Goal: Task Accomplishment & Management: Complete application form

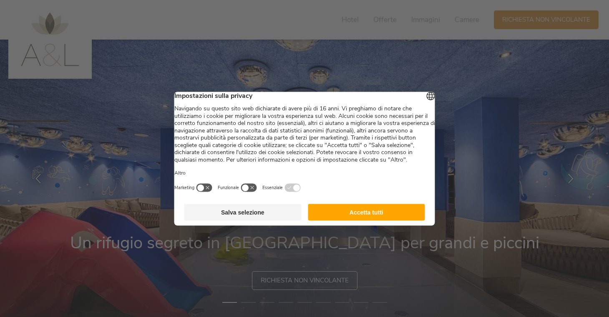
scroll to position [3, 0]
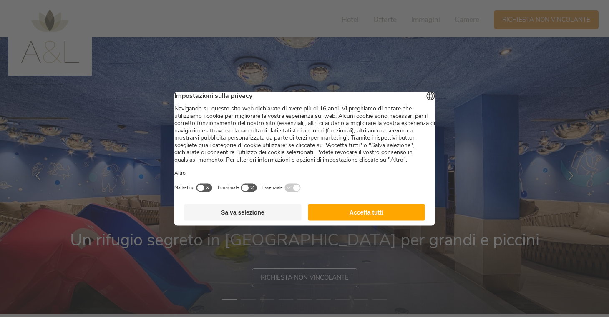
click at [335, 215] on button "Accetta tutti" at bounding box center [366, 212] width 117 height 17
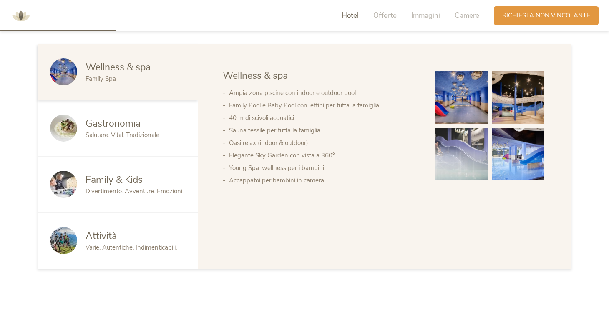
scroll to position [466, 0]
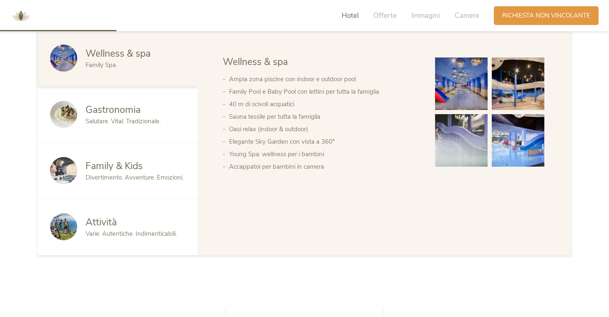
click at [154, 182] on div "Divertimento. Avventure. Emozioni." at bounding box center [135, 177] width 100 height 9
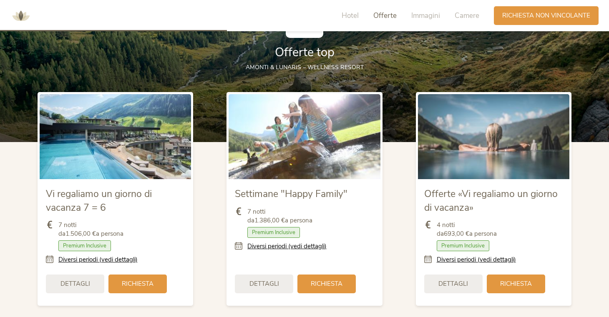
scroll to position [909, 0]
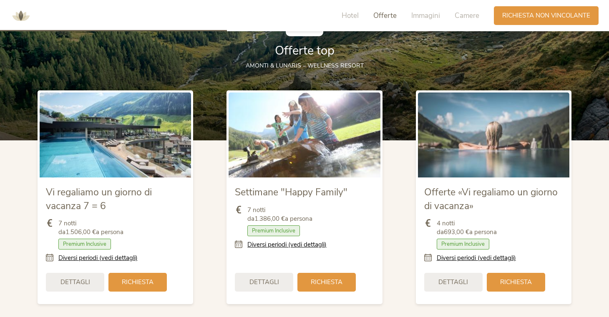
click at [472, 155] on img at bounding box center [493, 135] width 151 height 85
click at [506, 281] on span "Richiesta" at bounding box center [516, 281] width 32 height 9
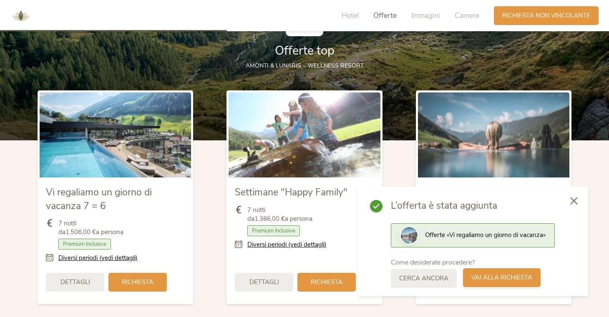
click at [481, 281] on span "Vai alla richiesta" at bounding box center [501, 277] width 61 height 9
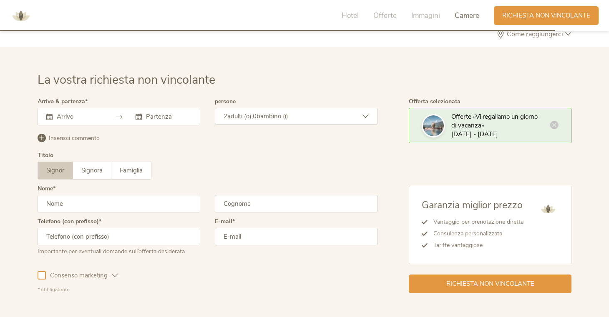
scroll to position [2412, 0]
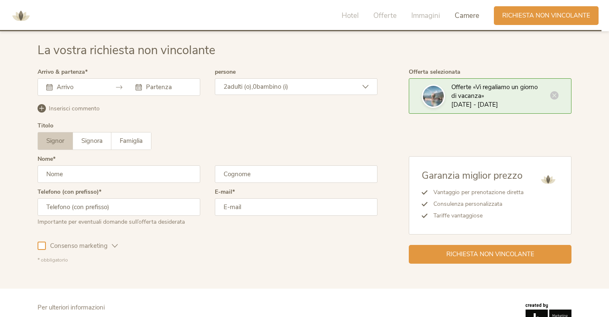
click at [118, 89] on icon at bounding box center [119, 87] width 6 height 6
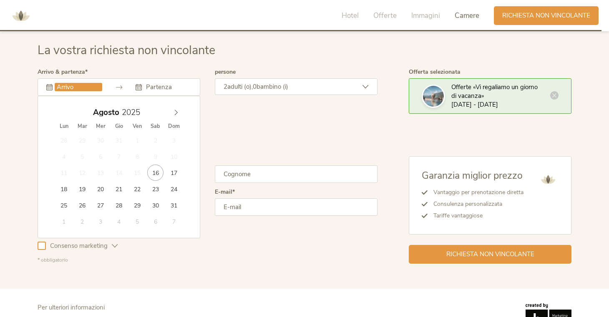
click at [75, 85] on input "text" at bounding box center [79, 87] width 48 height 8
click at [177, 109] on span at bounding box center [176, 111] width 14 height 12
type input "01.09.2025"
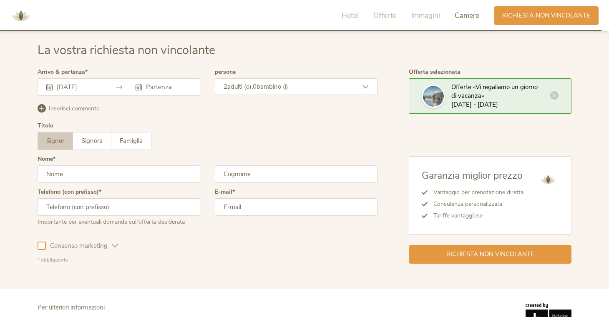
click at [282, 89] on span "bambino (i)" at bounding box center [272, 87] width 32 height 8
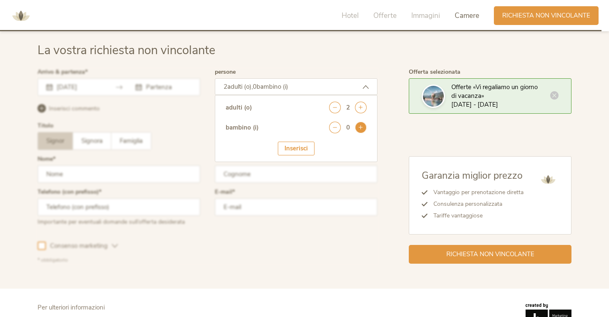
click at [362, 129] on icon at bounding box center [361, 128] width 12 height 12
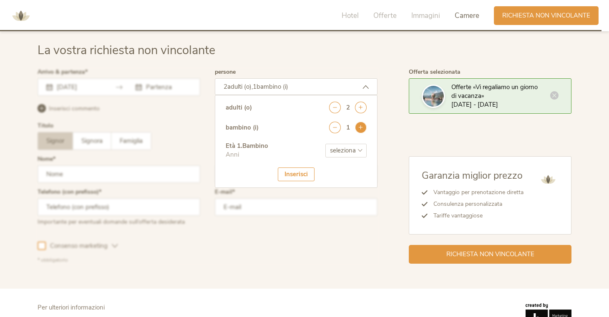
click at [362, 129] on icon at bounding box center [361, 128] width 12 height 12
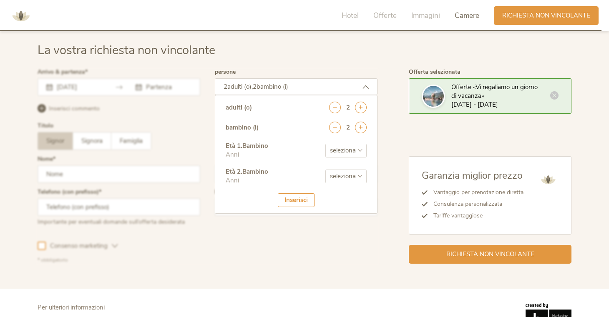
click at [344, 145] on select "seleziona 0 1 2 3 4 5 6 7 8 9 10 11 12 13 14 15 16 17" at bounding box center [345, 151] width 41 height 14
select select "3"
click at [325, 144] on select "seleziona 0 1 2 3 4 5 6 7 8 9 10 11 12 13 14 15 16 17" at bounding box center [345, 151] width 41 height 14
click at [348, 170] on select "seleziona 0 1 2 3 4 5 6 7 8 9 10 11 12 13 14 15 16 17" at bounding box center [345, 177] width 41 height 14
select select "6"
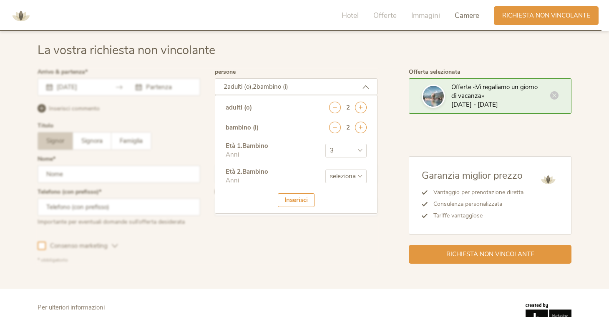
click at [325, 170] on select "seleziona 0 1 2 3 4 5 6 7 8 9 10 11 12 13 14 15 16 17" at bounding box center [345, 177] width 41 height 14
click at [295, 200] on div "Inserisci" at bounding box center [296, 200] width 37 height 14
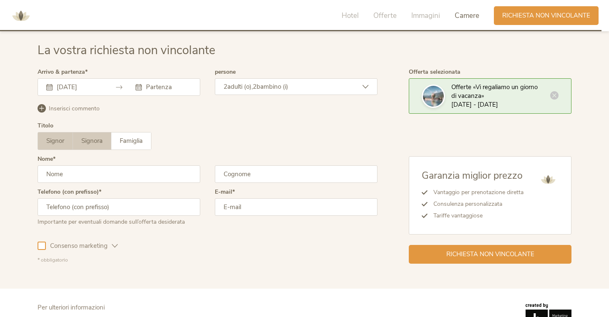
click at [100, 146] on label "Signora" at bounding box center [92, 141] width 38 height 17
click at [116, 181] on input "text" at bounding box center [119, 174] width 163 height 18
type input "Daniela"
click at [255, 181] on input "text" at bounding box center [296, 174] width 163 height 18
type input "Saini"
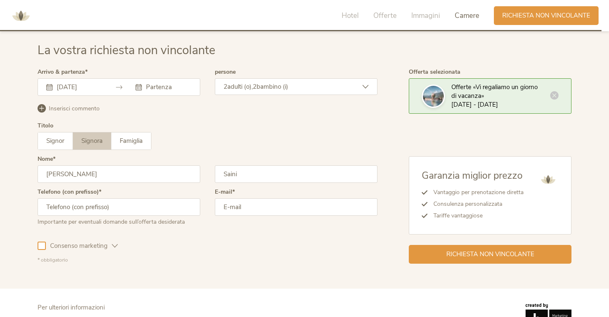
click at [141, 215] on input "text" at bounding box center [119, 207] width 163 height 18
type input "3"
type input "+39 3285386940"
click at [44, 245] on div at bounding box center [42, 246] width 8 height 8
click at [225, 208] on input "email" at bounding box center [296, 207] width 163 height 18
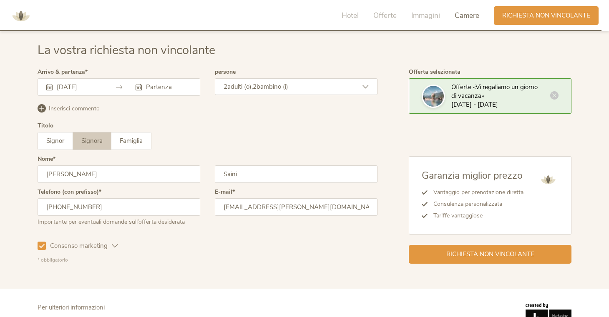
type input "avv.mazzocca@gmail.com"
click at [138, 92] on div "01.09.2025" at bounding box center [119, 87] width 163 height 18
click at [138, 91] on div "01.09.2025" at bounding box center [119, 87] width 163 height 18
click at [139, 87] on icon at bounding box center [138, 87] width 6 height 6
click at [136, 87] on icon at bounding box center [138, 87] width 6 height 6
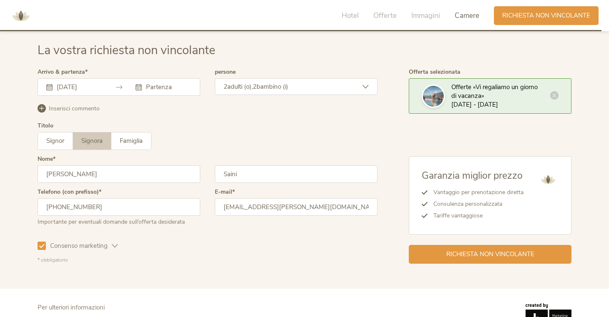
click at [142, 87] on div at bounding box center [163, 87] width 56 height 8
click at [140, 87] on icon at bounding box center [138, 87] width 6 height 6
click at [52, 85] on icon at bounding box center [49, 87] width 6 height 6
click at [51, 85] on icon at bounding box center [49, 87] width 6 height 6
click at [47, 90] on icon at bounding box center [49, 87] width 6 height 6
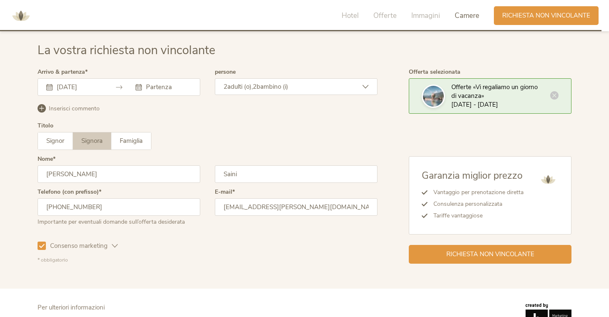
click at [86, 71] on label "Arrivo & partenza" at bounding box center [63, 72] width 50 height 6
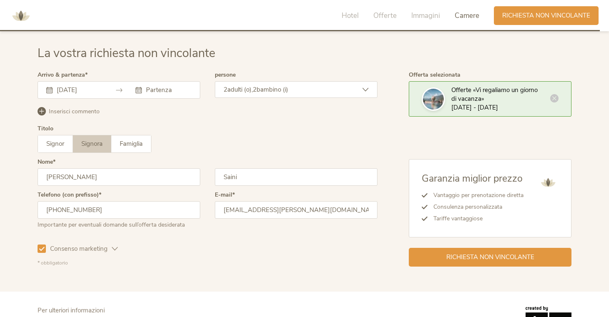
scroll to position [2404, 0]
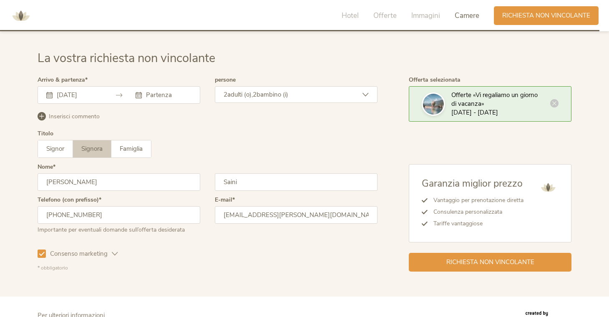
click at [140, 99] on div "01.09.2025" at bounding box center [119, 95] width 163 height 18
click at [138, 91] on div at bounding box center [163, 95] width 56 height 8
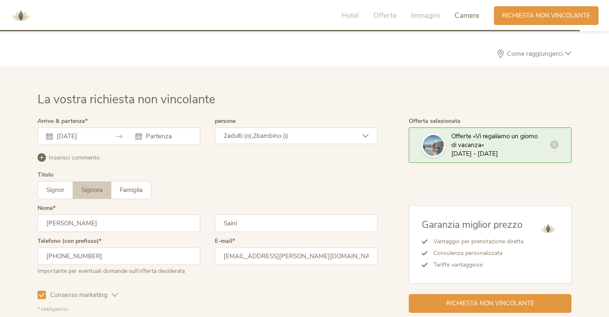
scroll to position [2368, 0]
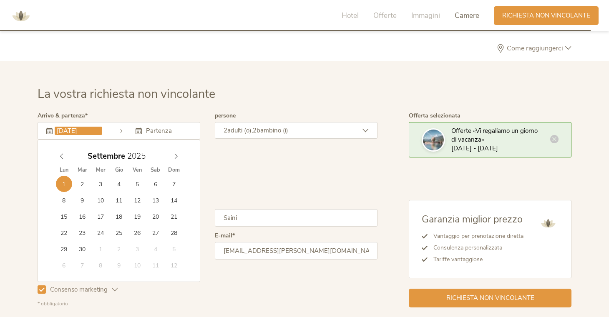
click at [77, 128] on input "01.09.2025" at bounding box center [79, 131] width 48 height 8
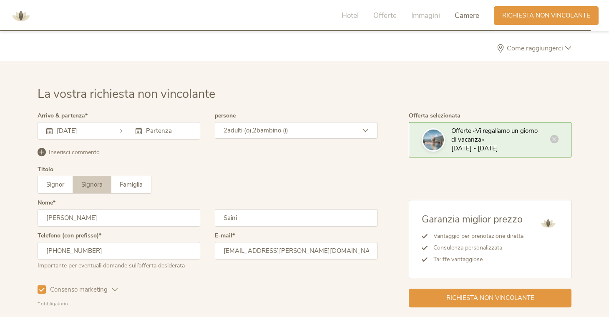
click at [44, 129] on div "04.09.2025" at bounding box center [119, 131] width 163 height 18
click at [49, 127] on div "04.09.2025" at bounding box center [74, 131] width 56 height 8
click at [59, 129] on input "04.09.2025" at bounding box center [79, 131] width 48 height 8
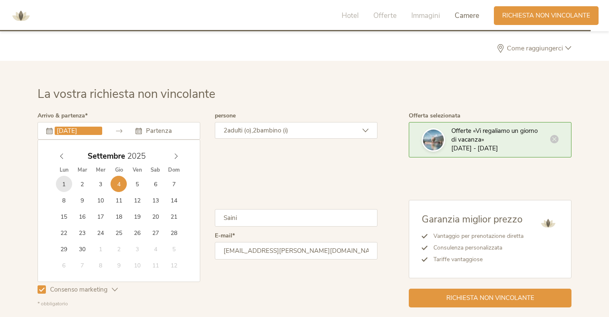
type input "01.09.2025"
click at [157, 130] on input "text" at bounding box center [168, 131] width 48 height 8
type input "04.09.2025"
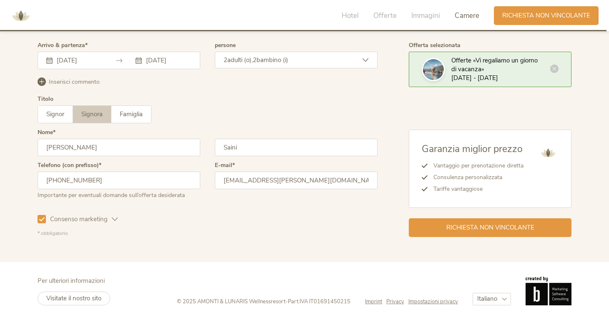
scroll to position [2439, 0]
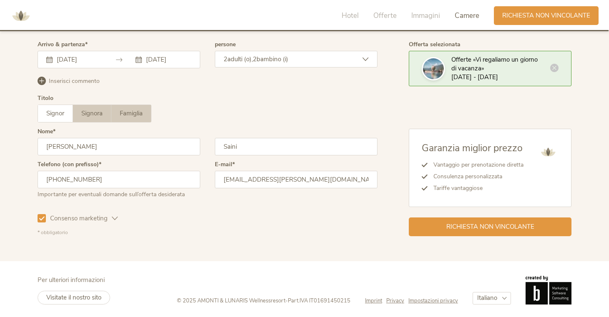
click at [133, 105] on label "Famiglia" at bounding box center [131, 113] width 40 height 17
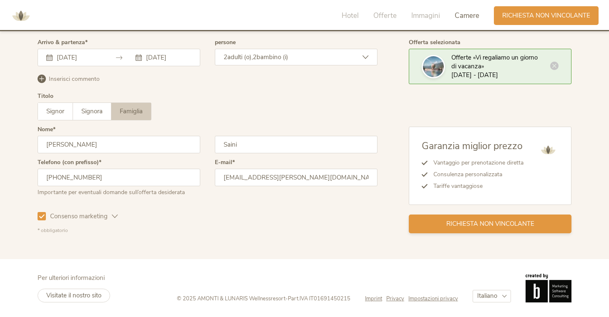
click at [448, 222] on span "Richiesta non vincolante" at bounding box center [490, 224] width 88 height 9
